Goal: Task Accomplishment & Management: Manage account settings

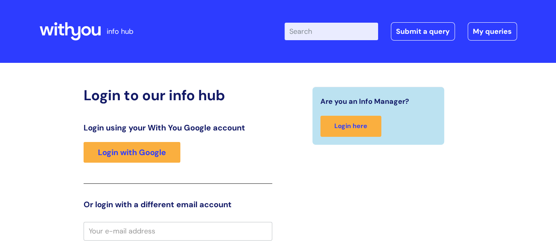
type input "william.cook@wearewithyou.org.uk"
click at [307, 35] on input "Enter your search term here..." at bounding box center [330, 32] width 93 height 18
type input "b"
